Goal: Check status: Check status

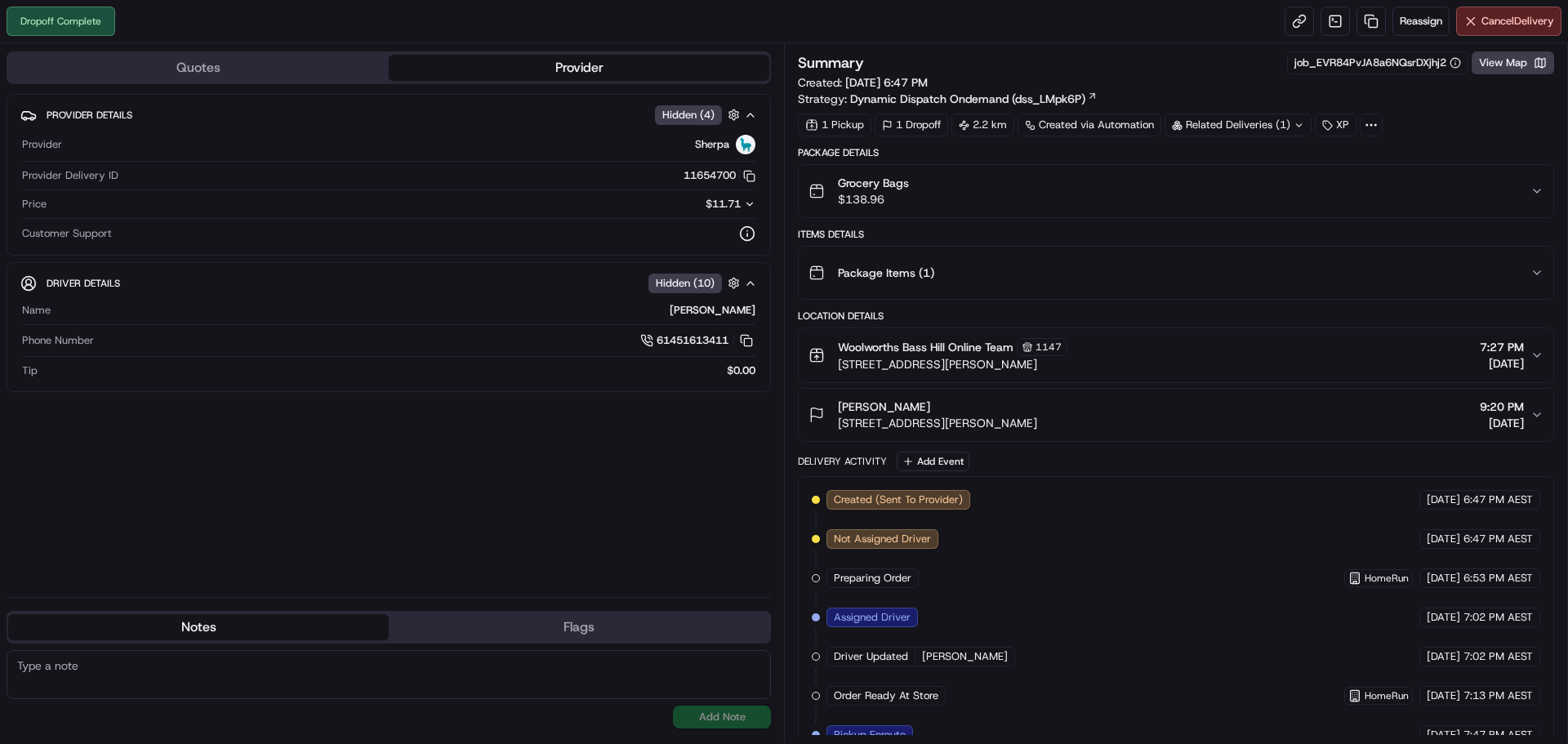
click at [1272, 130] on div "Related Deliveries (1)" at bounding box center [1239, 125] width 147 height 23
click at [1260, 125] on div "Related Deliveries (1)" at bounding box center [1239, 125] width 147 height 23
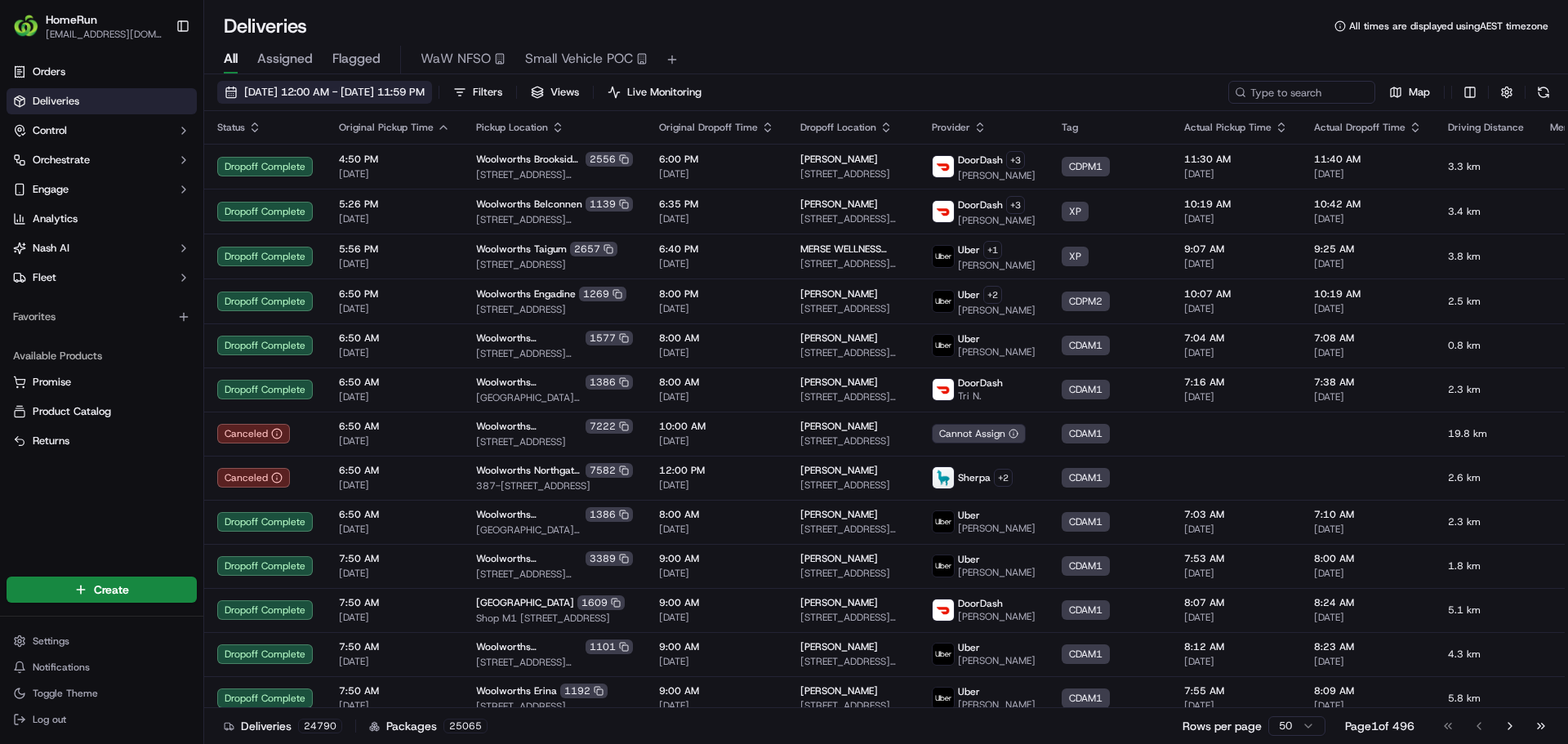
click at [285, 90] on span "20/09/2025 12:00 AM - 27/09/2025 11:59 PM" at bounding box center [334, 92] width 180 height 15
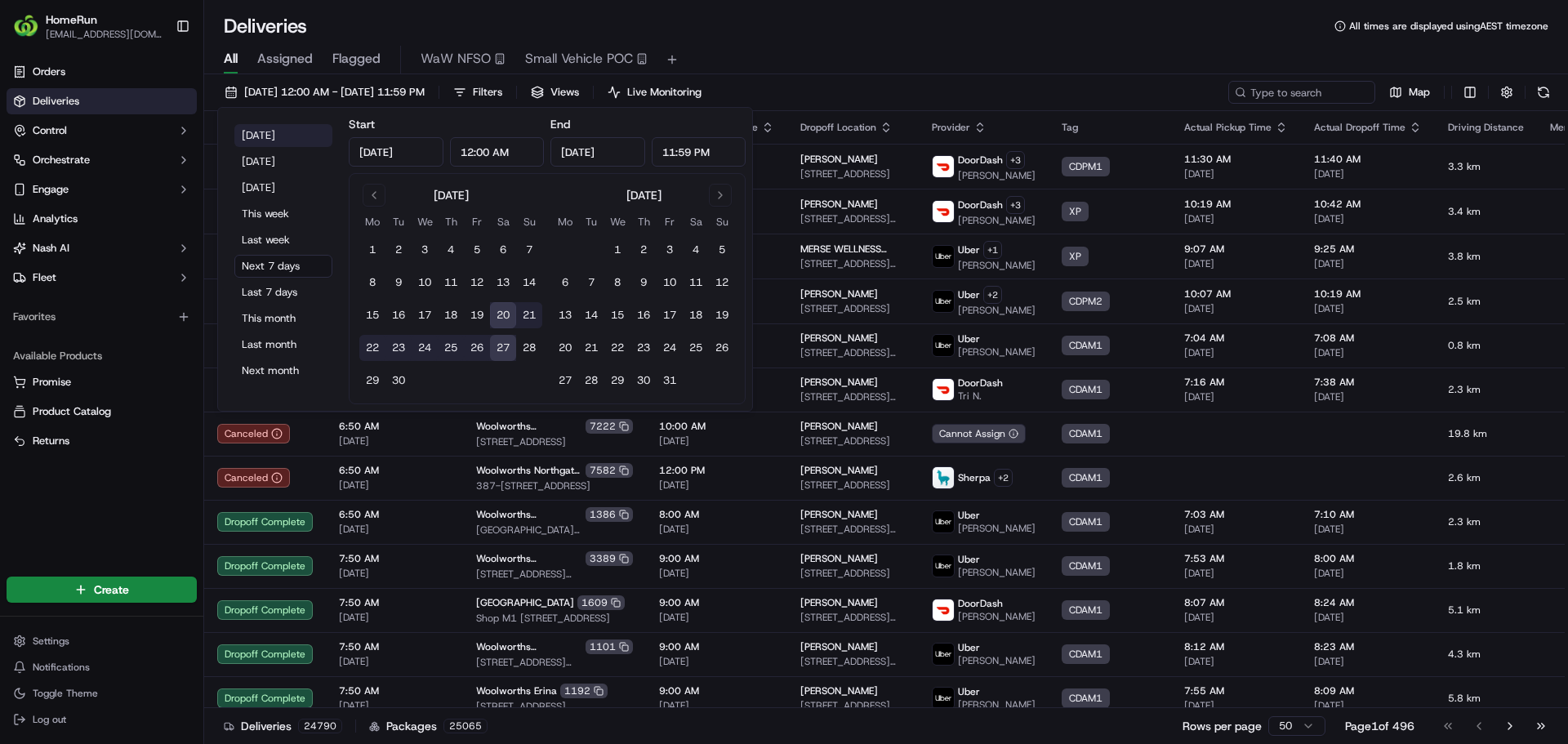
click at [268, 139] on button "Today" at bounding box center [283, 135] width 98 height 23
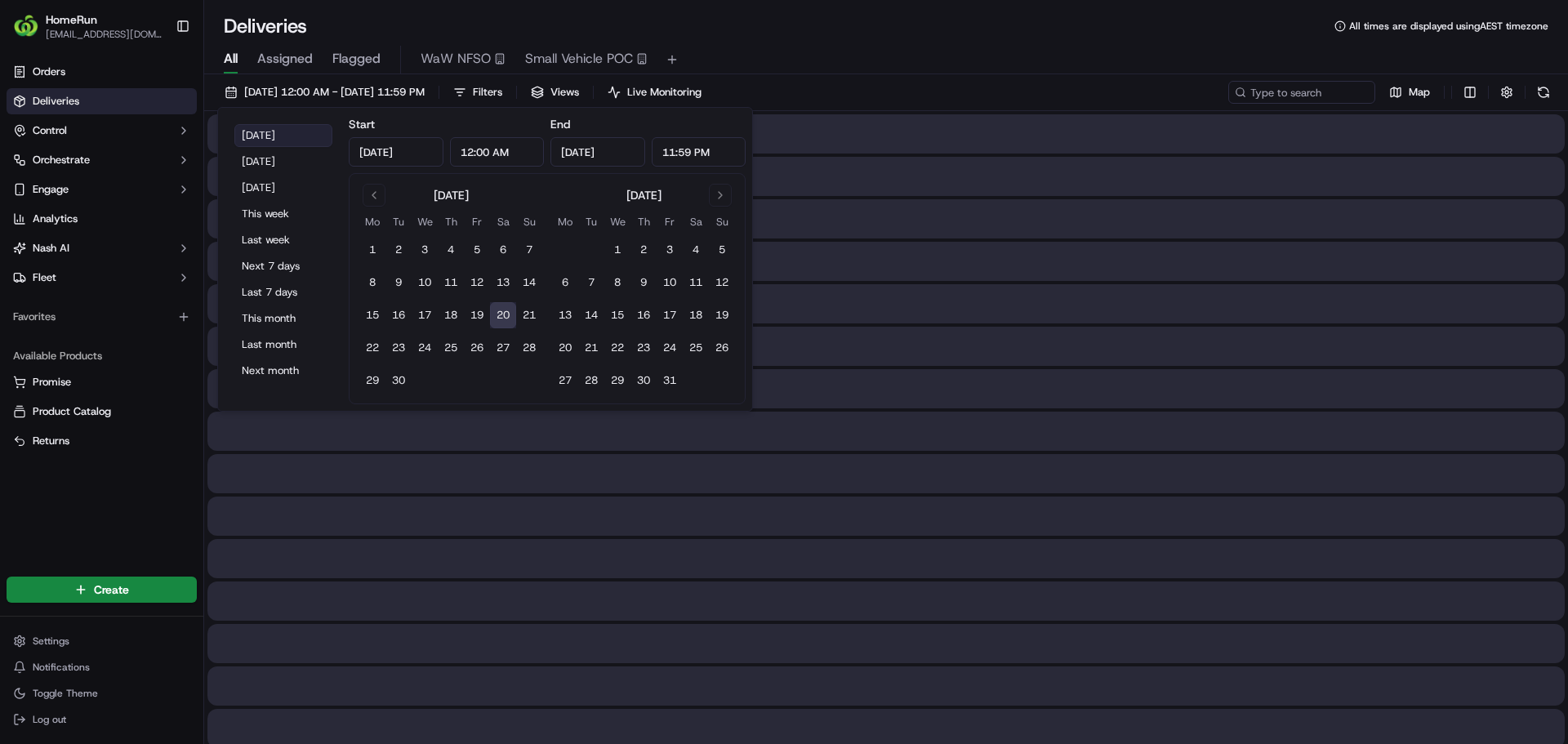
type input "Sep 20, 2025"
click at [942, 48] on div "All Assigned Flagged WaW NFSO Small Vehicle POC" at bounding box center [886, 60] width 1364 height 28
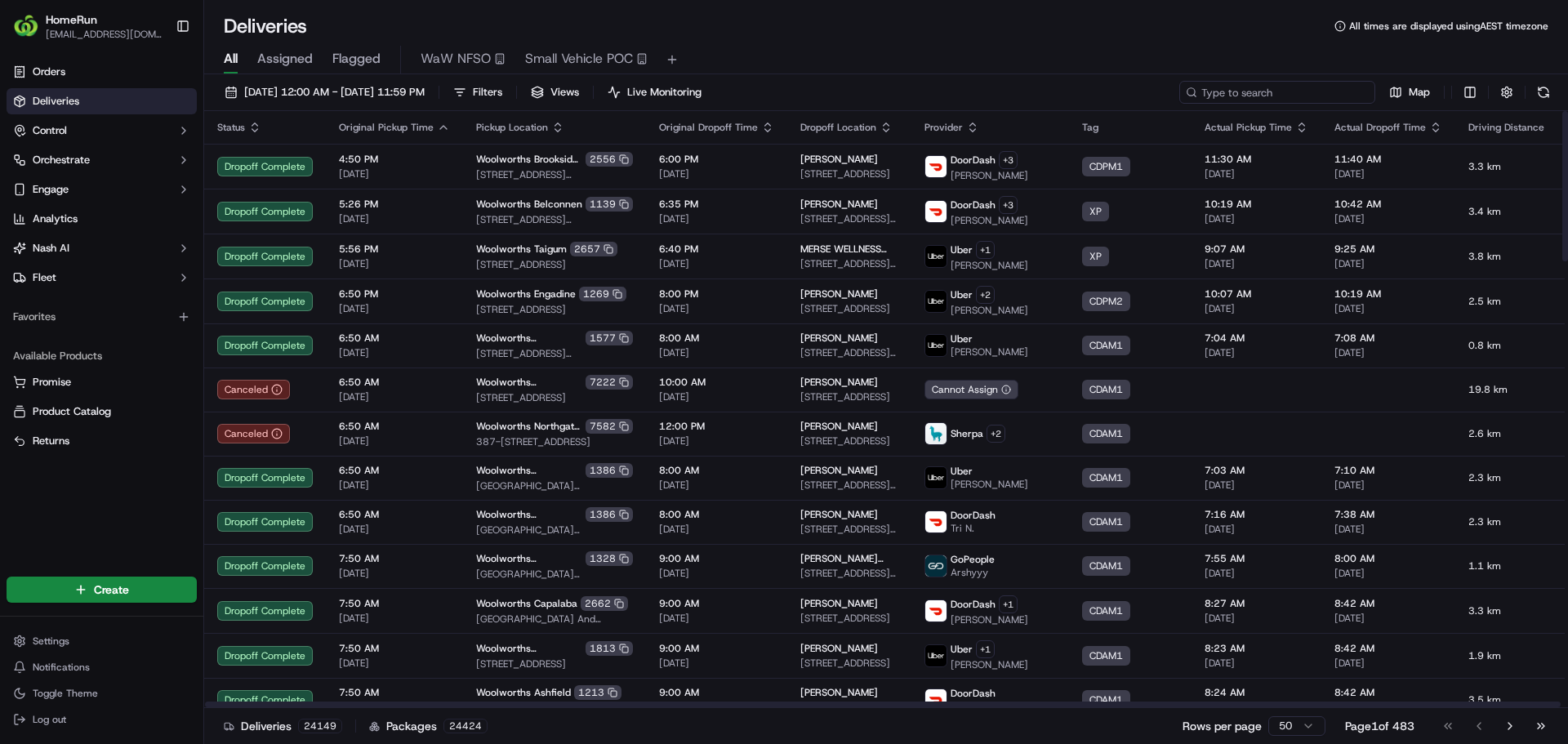
click at [1325, 81] on input at bounding box center [1278, 92] width 196 height 23
paste input "269580448"
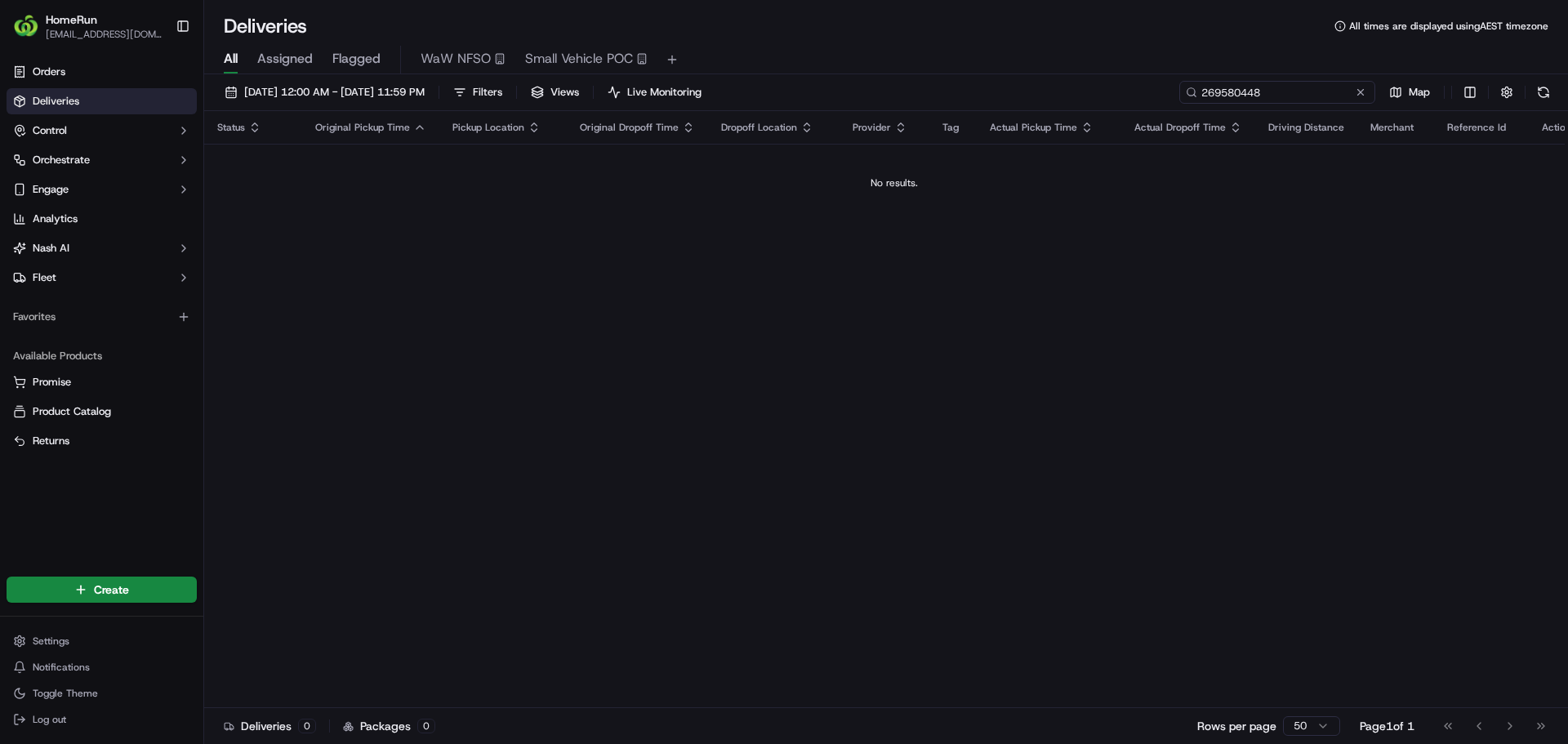
type input "269580448"
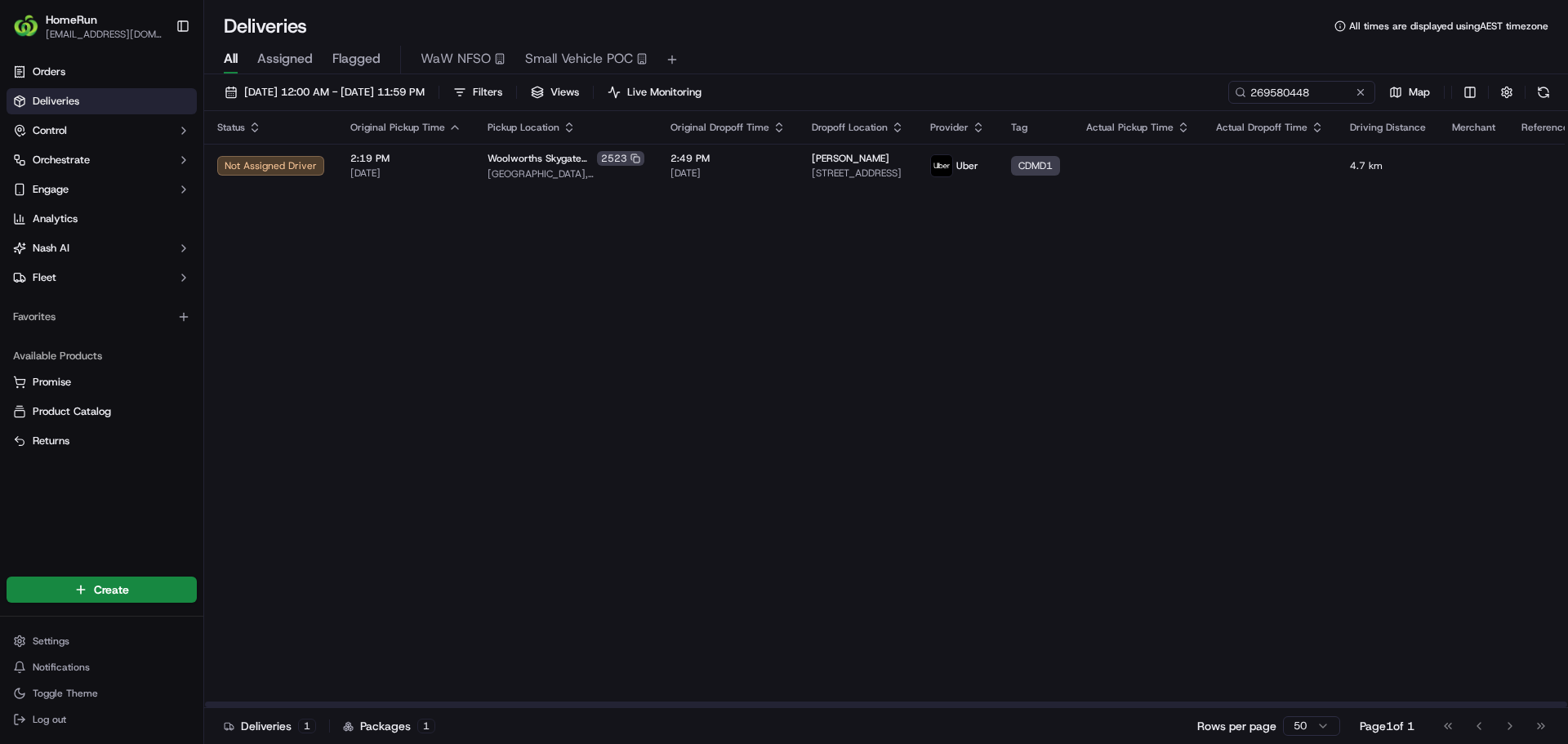
click at [324, 232] on div "Status Original Pickup Time Pickup Location Original Dropoff Time Dropoff Locat…" at bounding box center [929, 410] width 1450 height 597
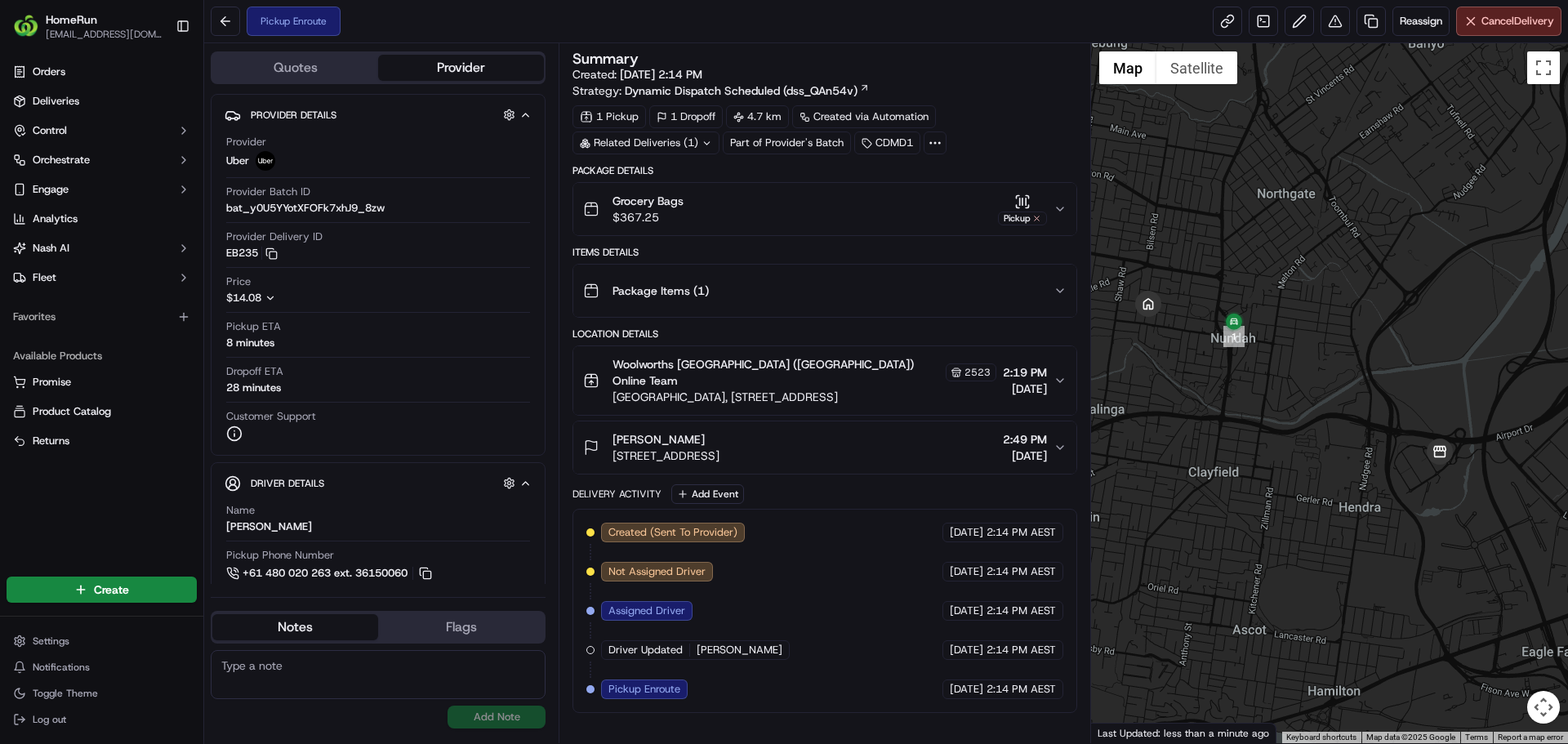
drag, startPoint x: 1149, startPoint y: 325, endPoint x: 1224, endPoint y: 344, distance: 77.4
click at [1224, 344] on div at bounding box center [1330, 393] width 478 height 700
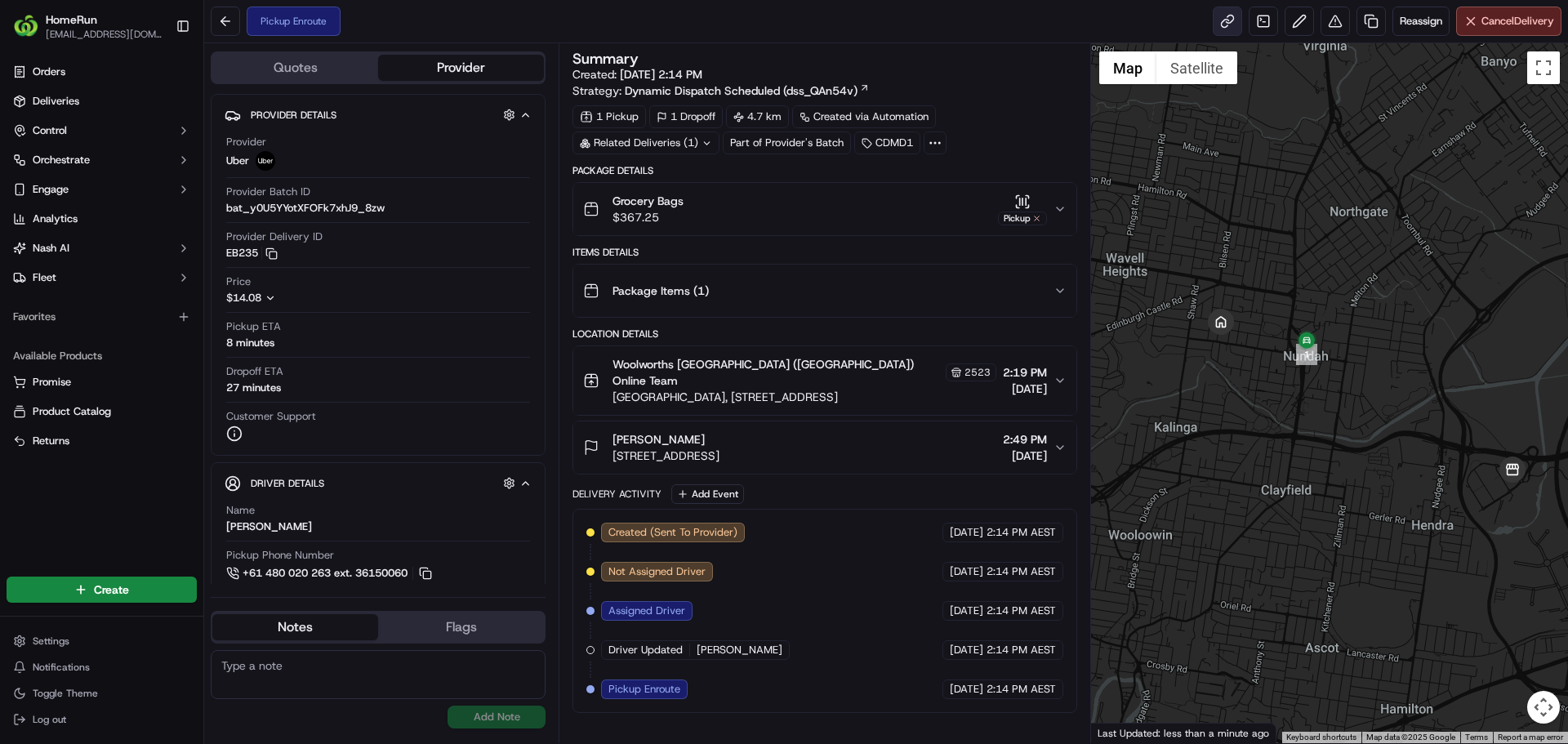
click at [1233, 25] on link at bounding box center [1227, 21] width 29 height 29
